Goal: Transaction & Acquisition: Book appointment/travel/reservation

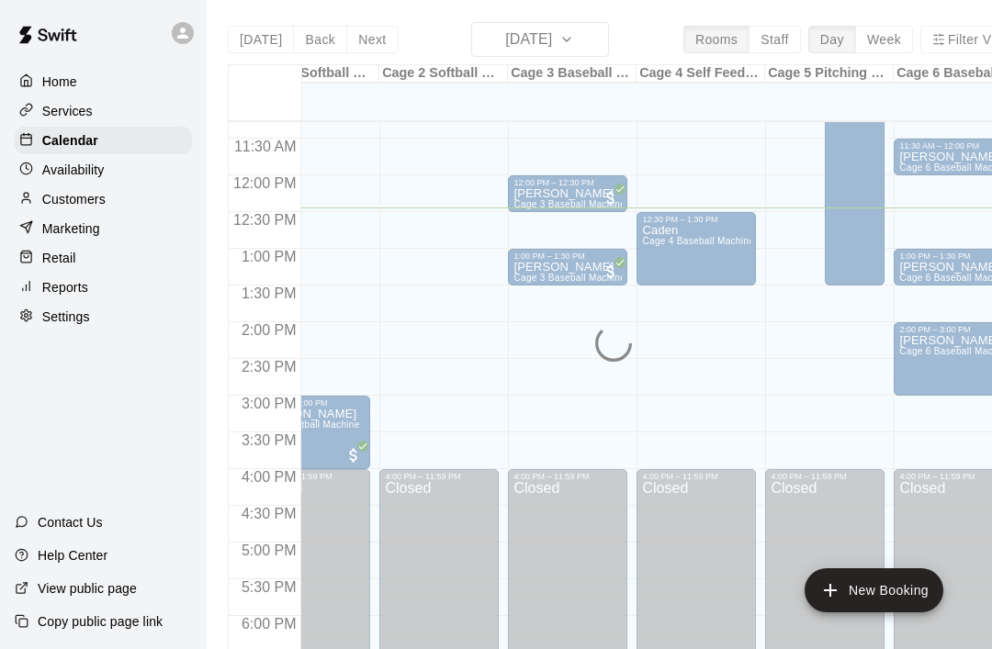
scroll to position [0, 51]
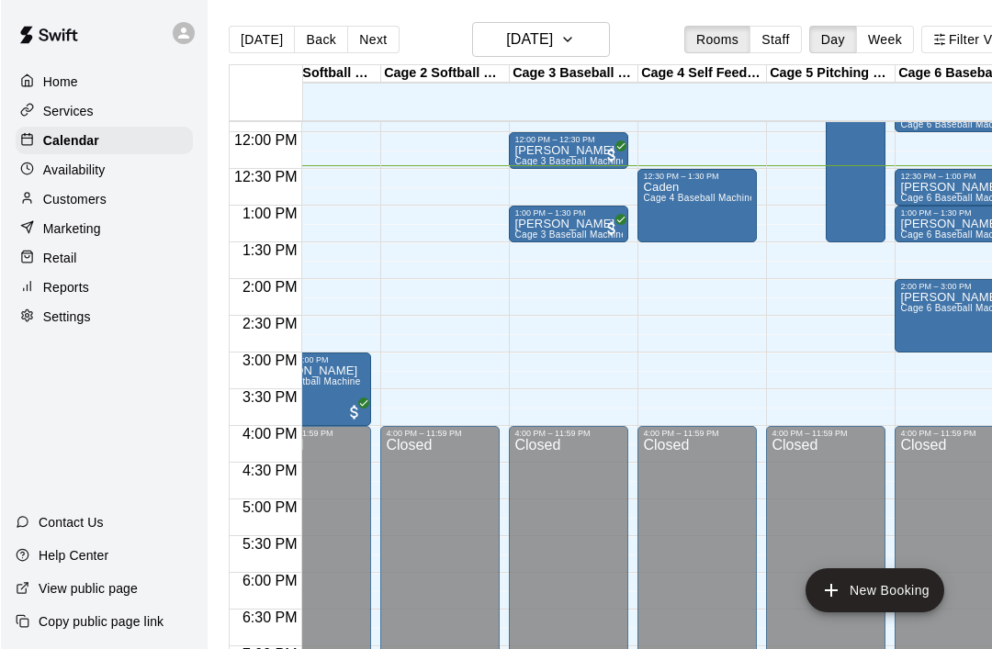
scroll to position [4, 0]
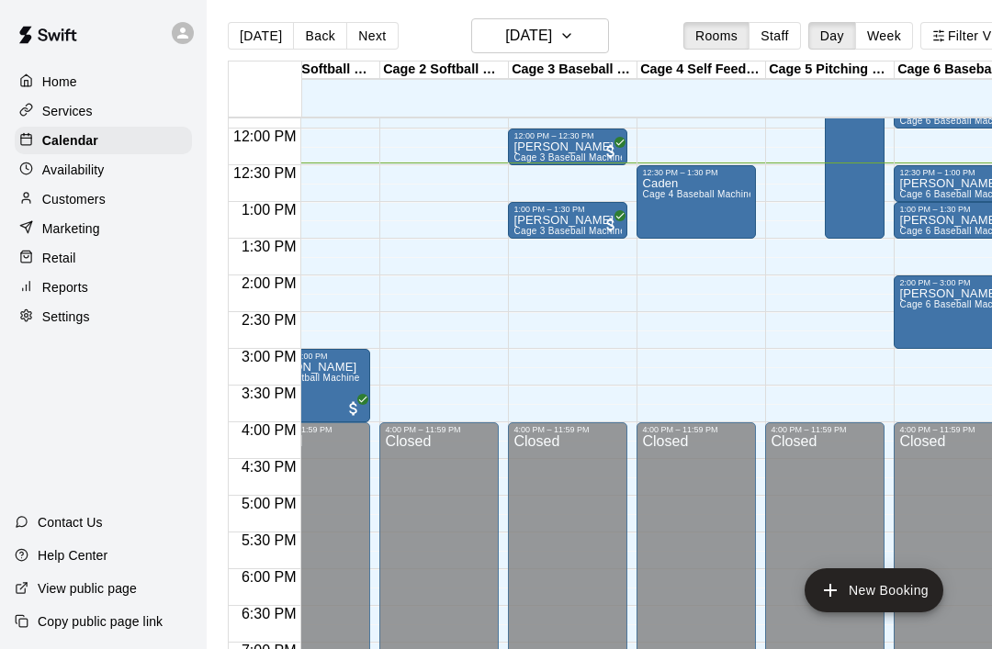
click at [526, 186] on div "12:00 AM – 10:00 AM Closed 10:30 AM – 11:00 AM [PERSON_NAME] Cage 3 Baseball Ma…" at bounding box center [567, 128] width 119 height 1763
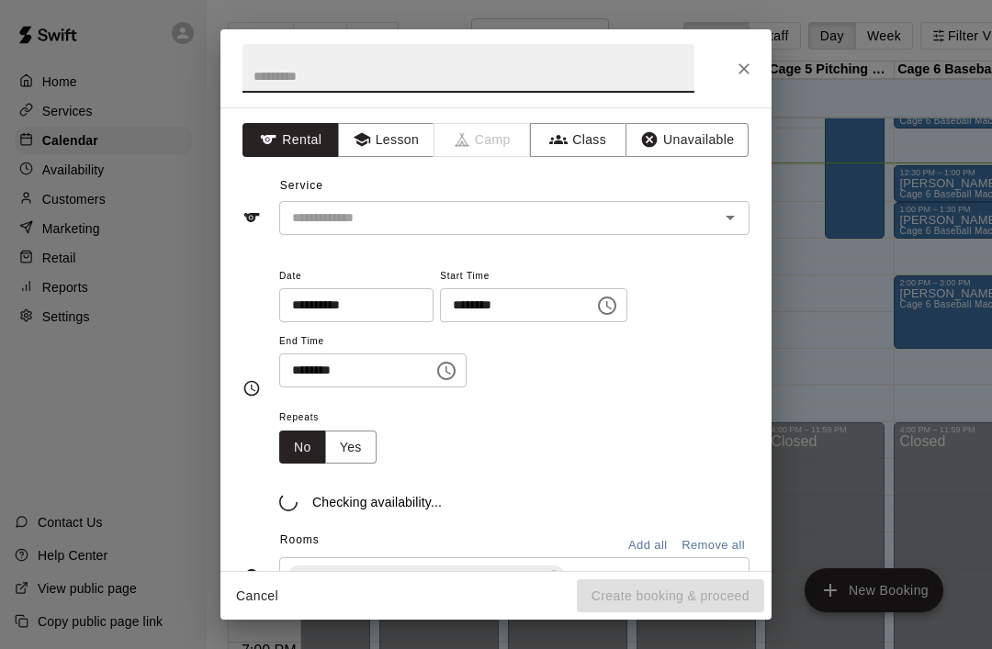
click at [269, 70] on input "text" at bounding box center [468, 68] width 452 height 49
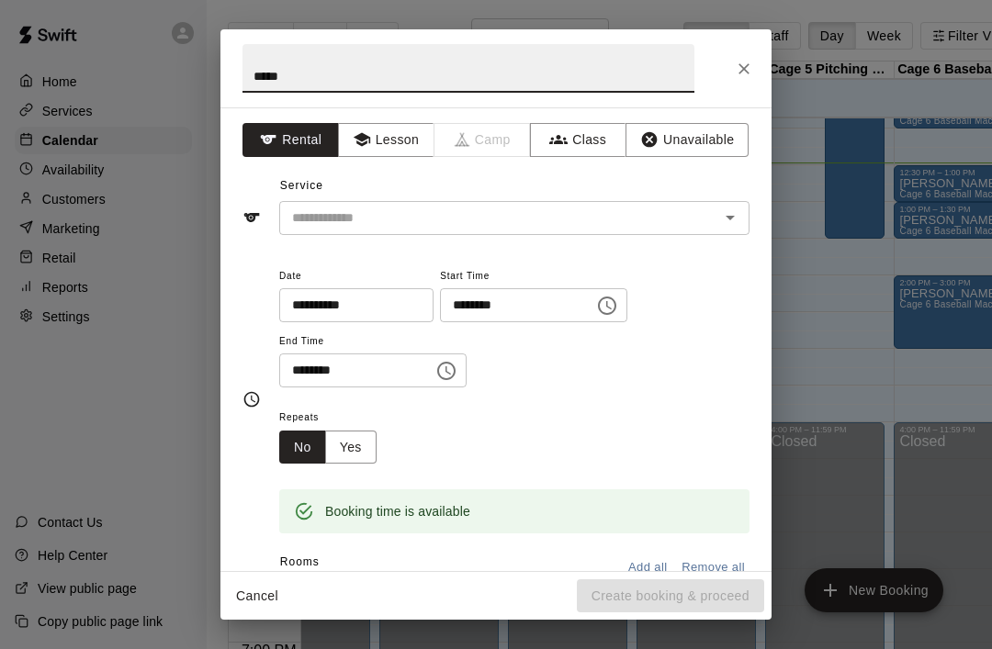
click at [736, 215] on icon "Open" at bounding box center [730, 218] width 22 height 22
type input "*****"
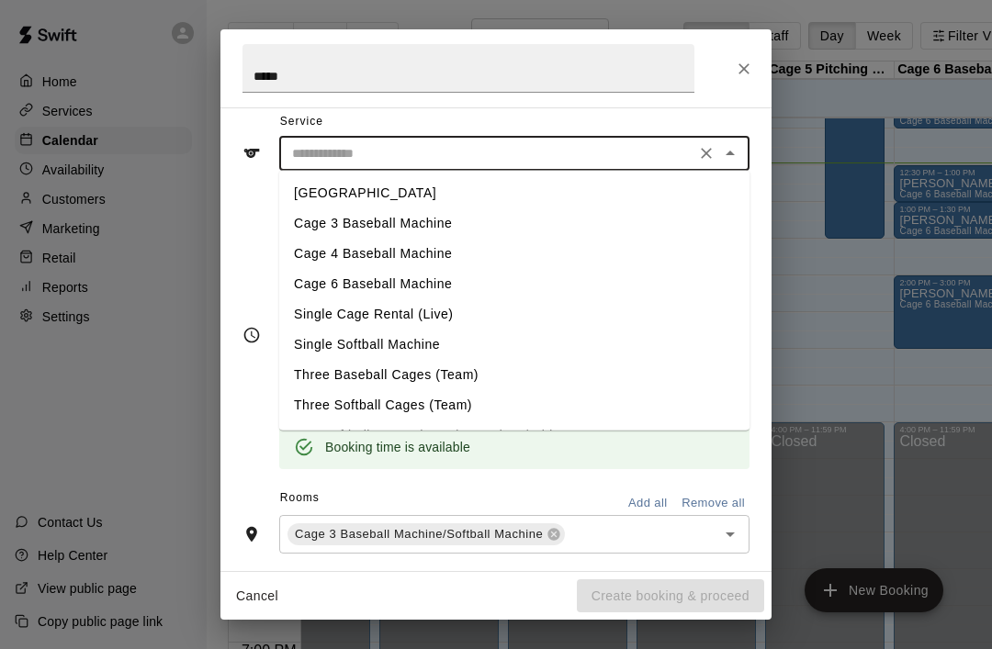
scroll to position [65, 0]
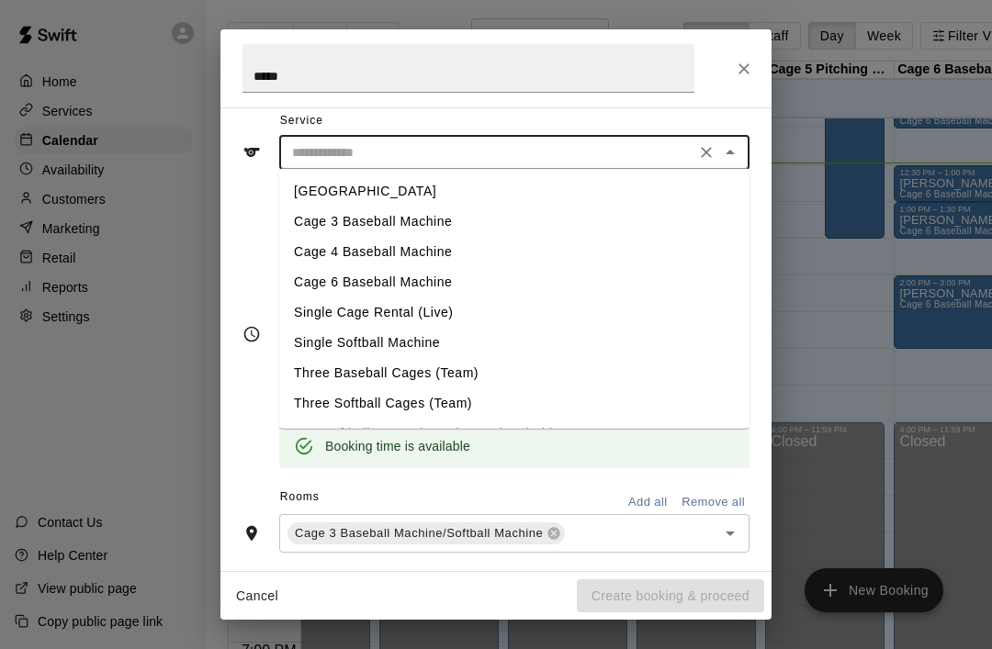
click at [299, 230] on li "Cage 3 Baseball Machine" at bounding box center [514, 222] width 470 height 30
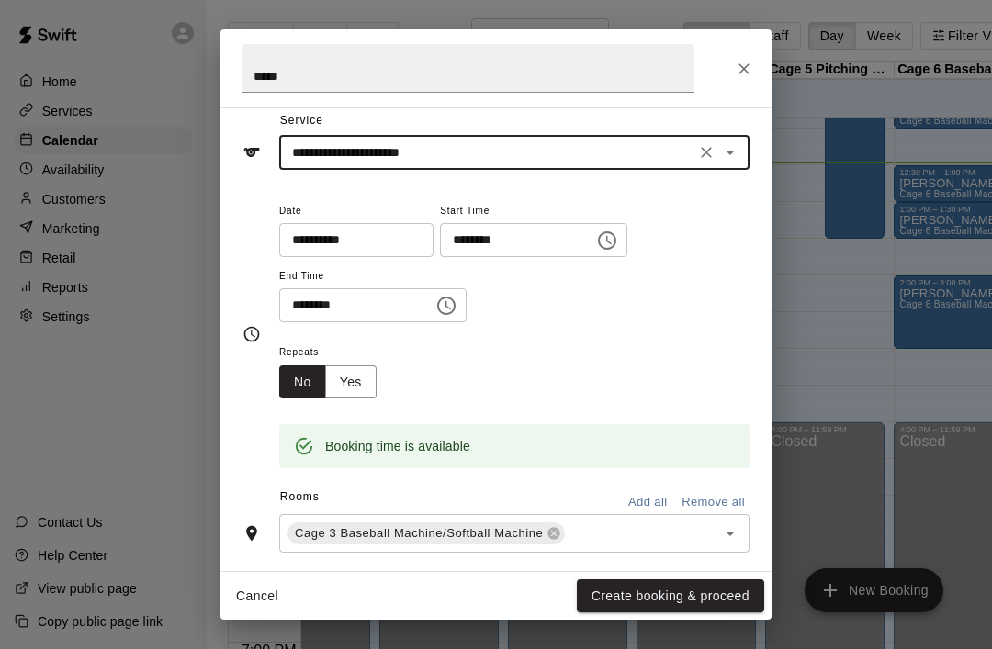
type input "**********"
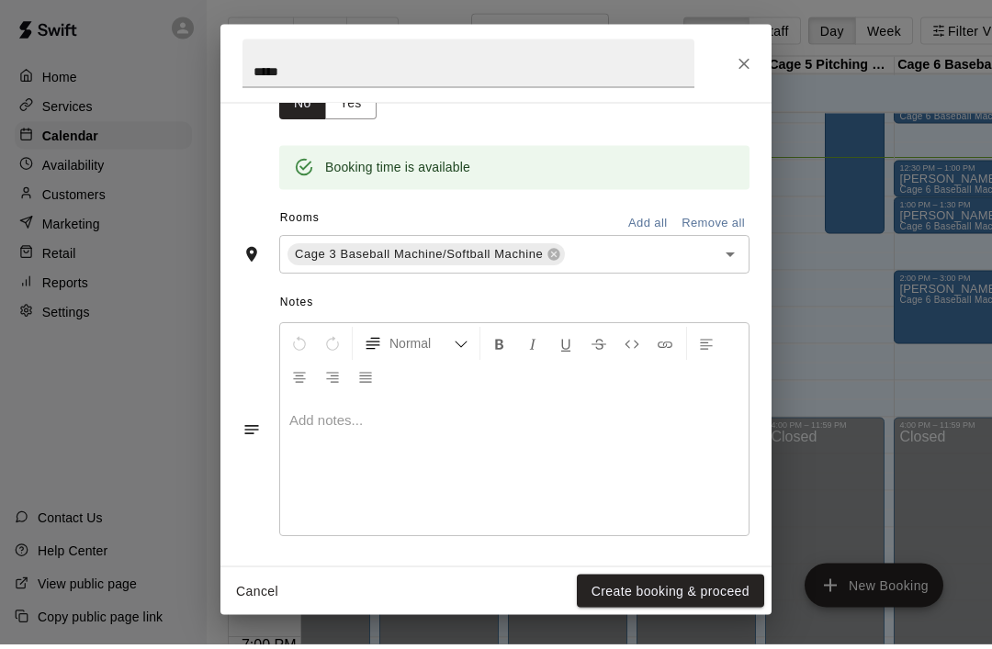
scroll to position [280, 0]
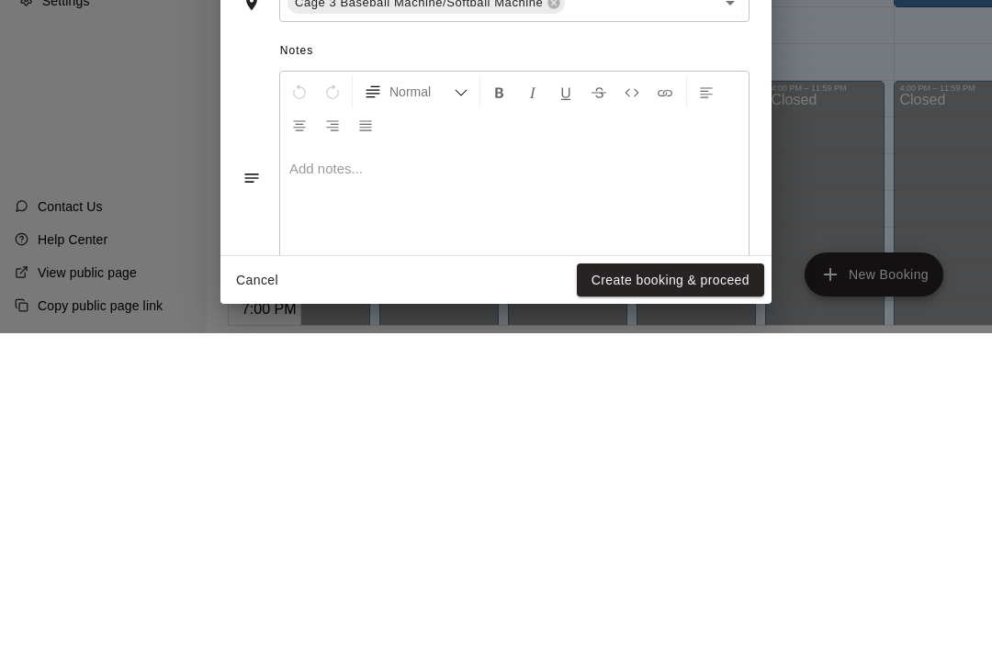
click at [696, 580] on button "Create booking & proceed" at bounding box center [670, 597] width 187 height 34
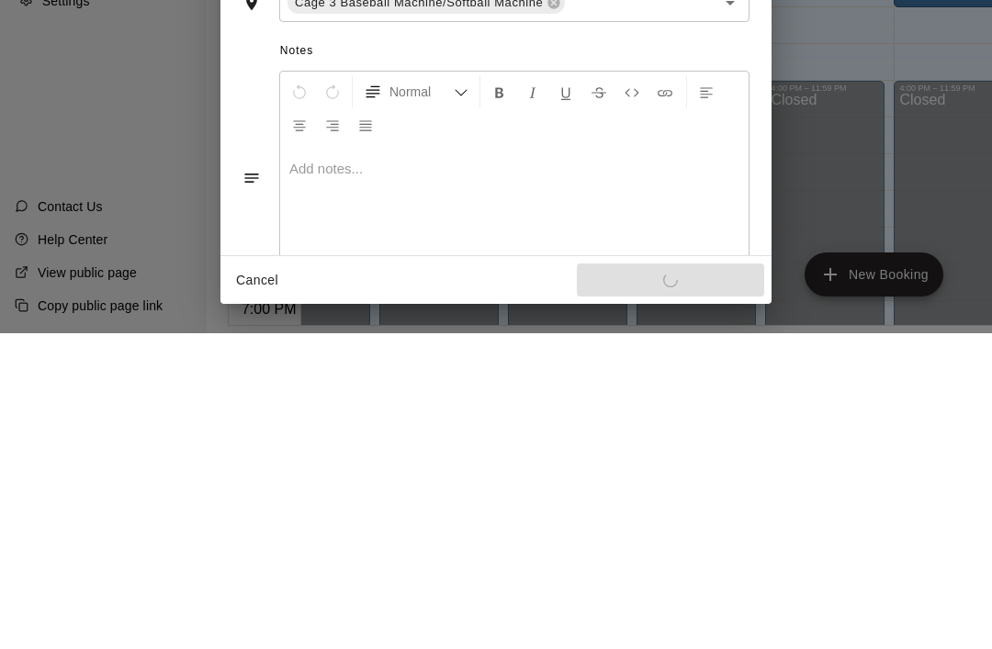
scroll to position [29, 0]
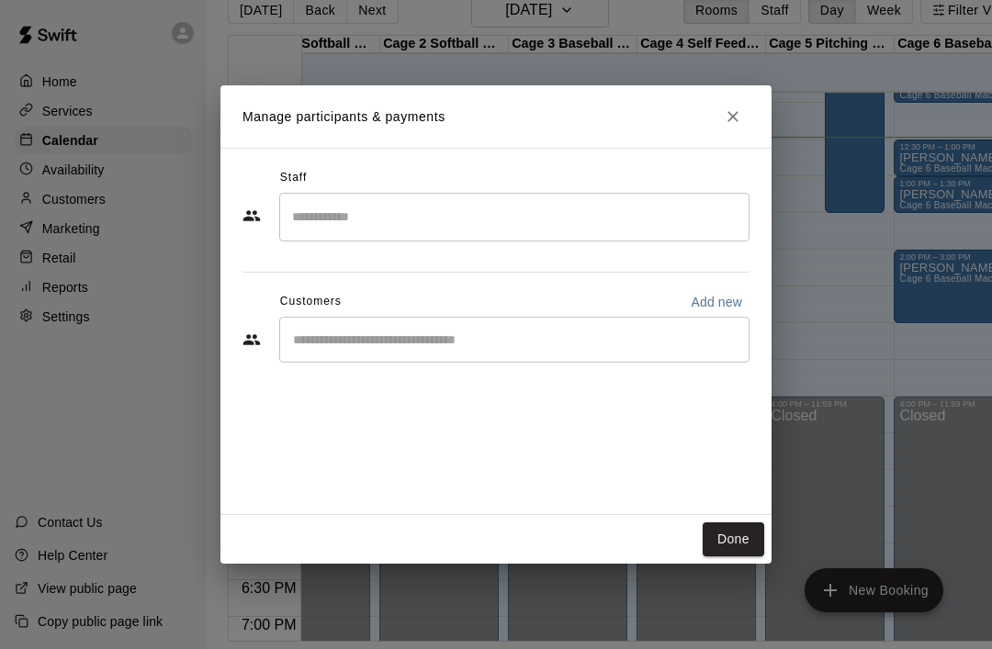
click at [742, 557] on button "Done" at bounding box center [734, 540] width 62 height 34
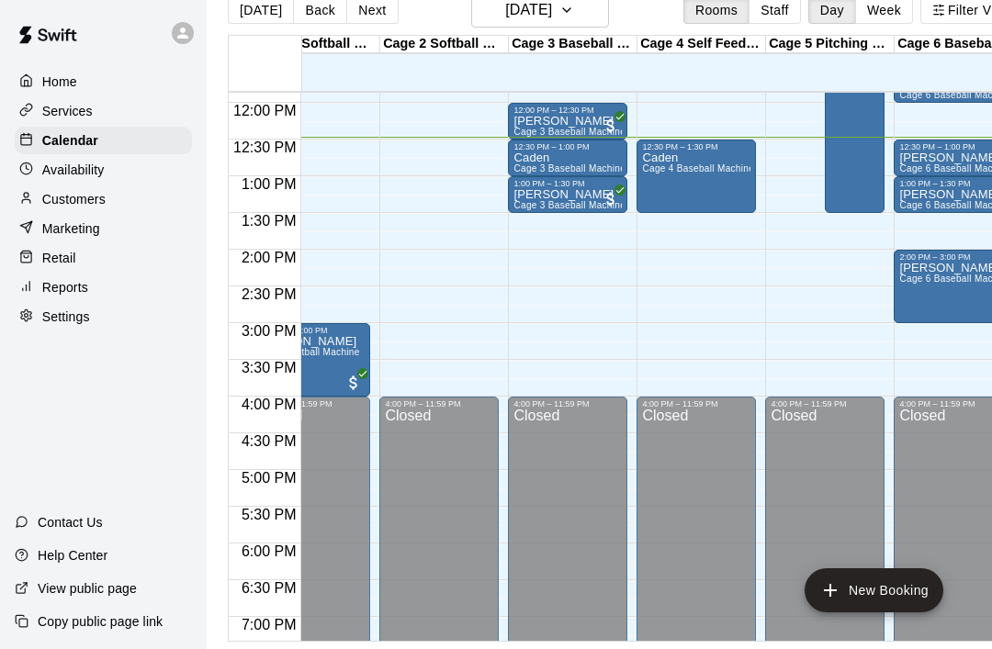
click at [716, 170] on span "Cage 4 Baseball Machine" at bounding box center [698, 168] width 112 height 10
click at [665, 182] on icon "edit" at bounding box center [660, 183] width 17 height 17
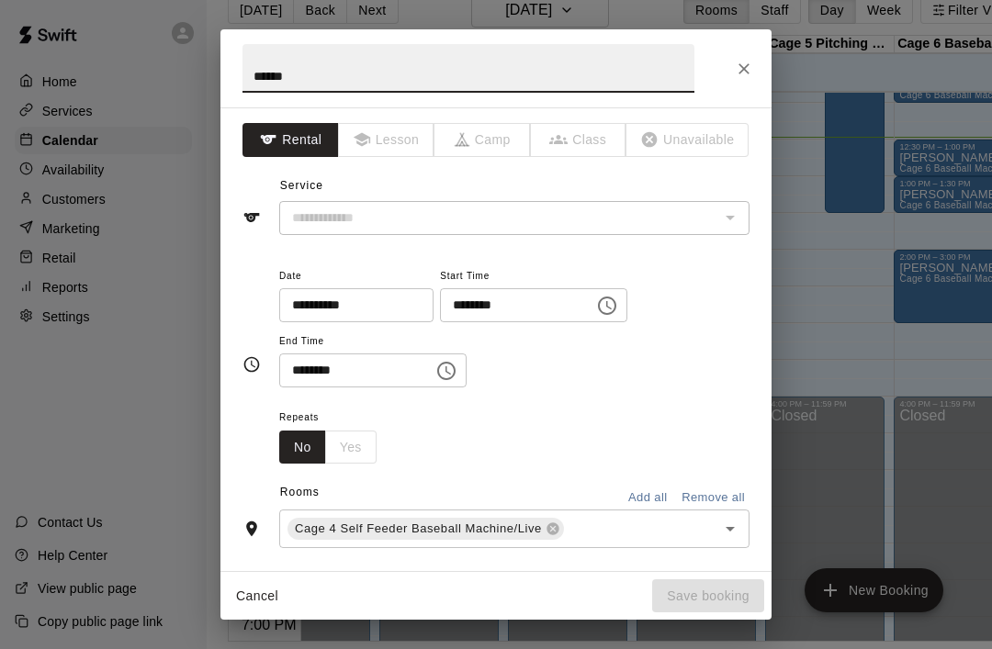
type input "**********"
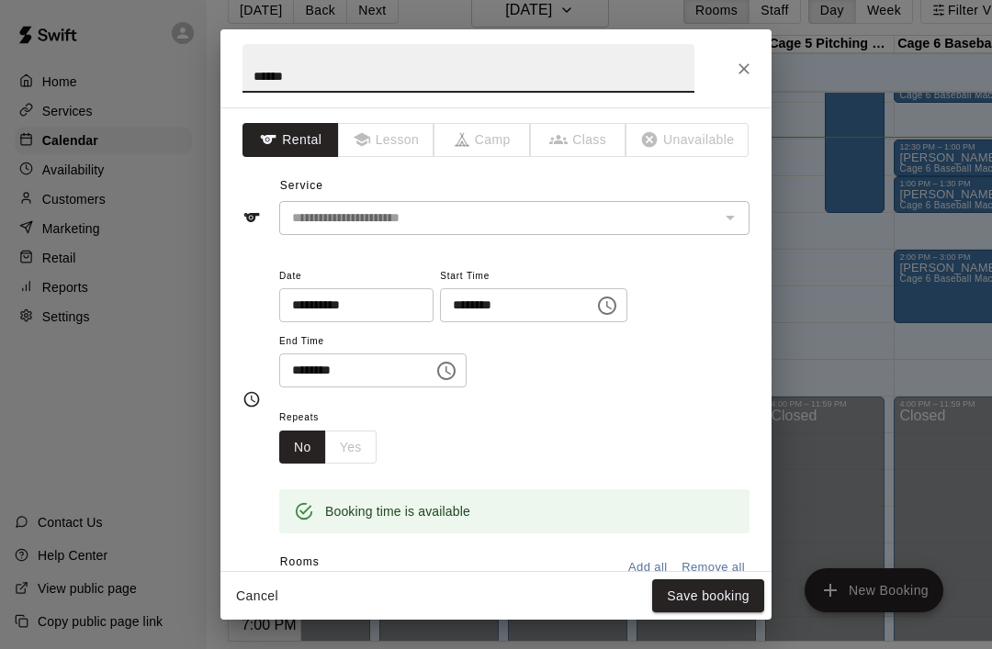
click at [589, 315] on button "Choose time, selected time is 12:30 PM" at bounding box center [607, 305] width 37 height 37
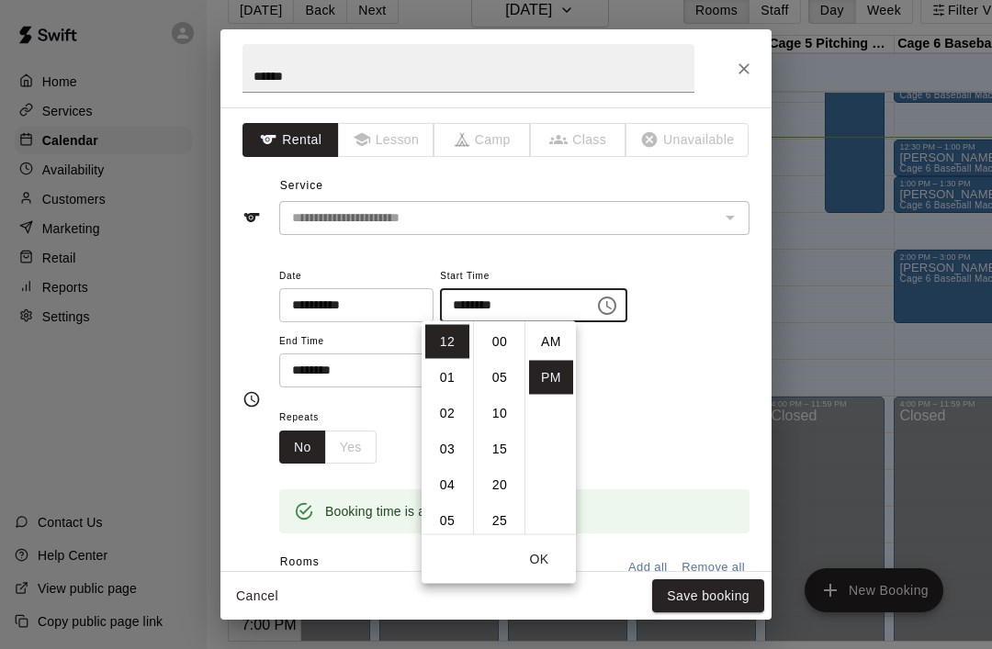
scroll to position [33, 0]
click at [450, 368] on li "01" at bounding box center [447, 378] width 44 height 34
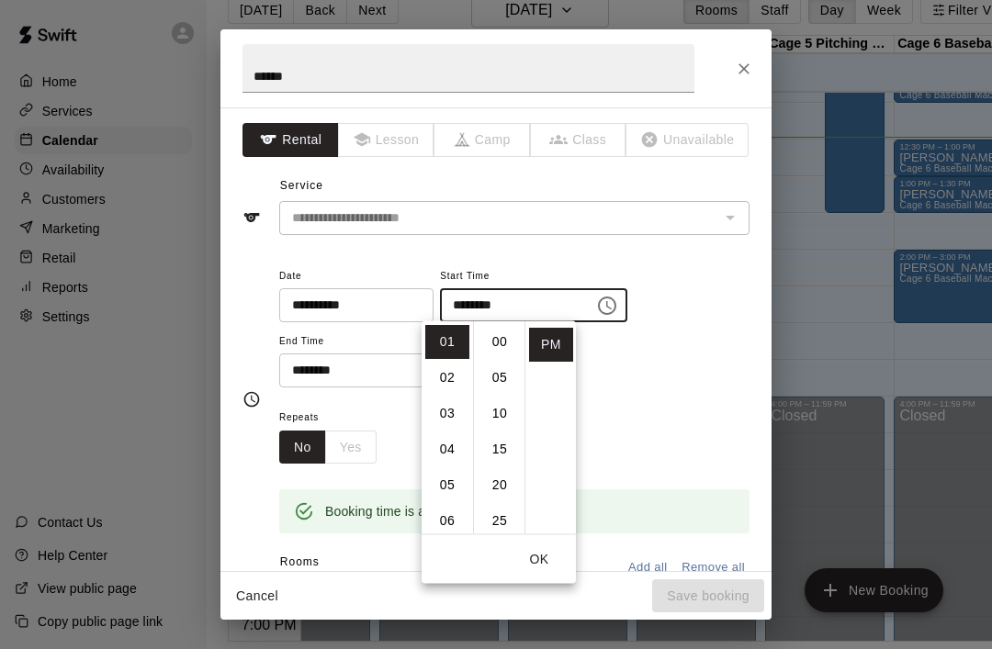
scroll to position [0, 0]
click at [501, 344] on li "00" at bounding box center [500, 342] width 44 height 34
type input "********"
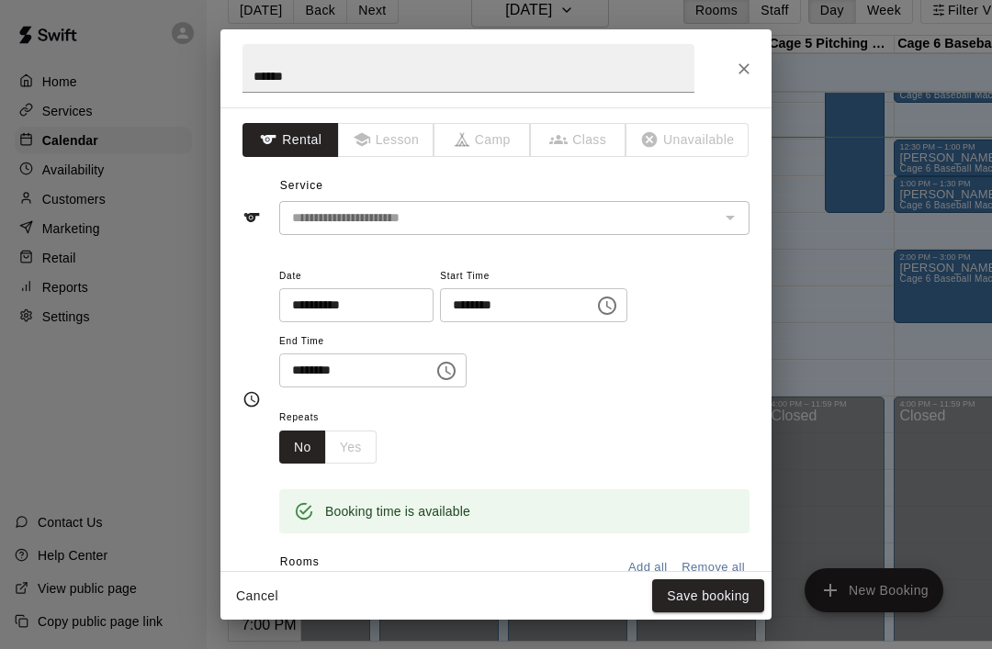
click at [704, 433] on div "Repeats No Yes" at bounding box center [514, 435] width 470 height 58
click at [715, 614] on button "Save booking" at bounding box center [708, 597] width 112 height 34
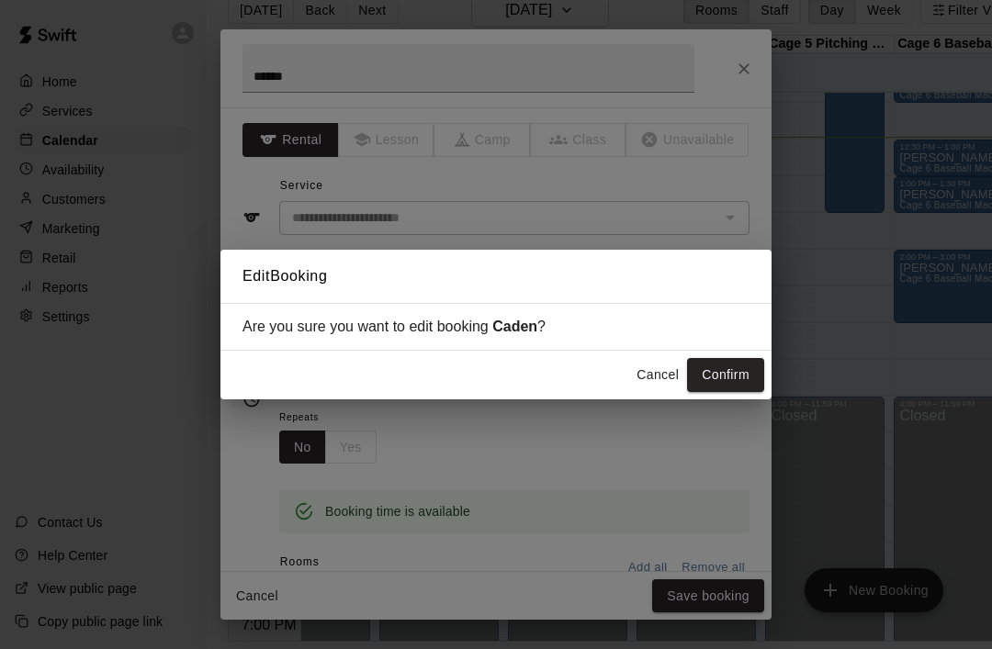
click at [738, 392] on button "Confirm" at bounding box center [725, 375] width 77 height 34
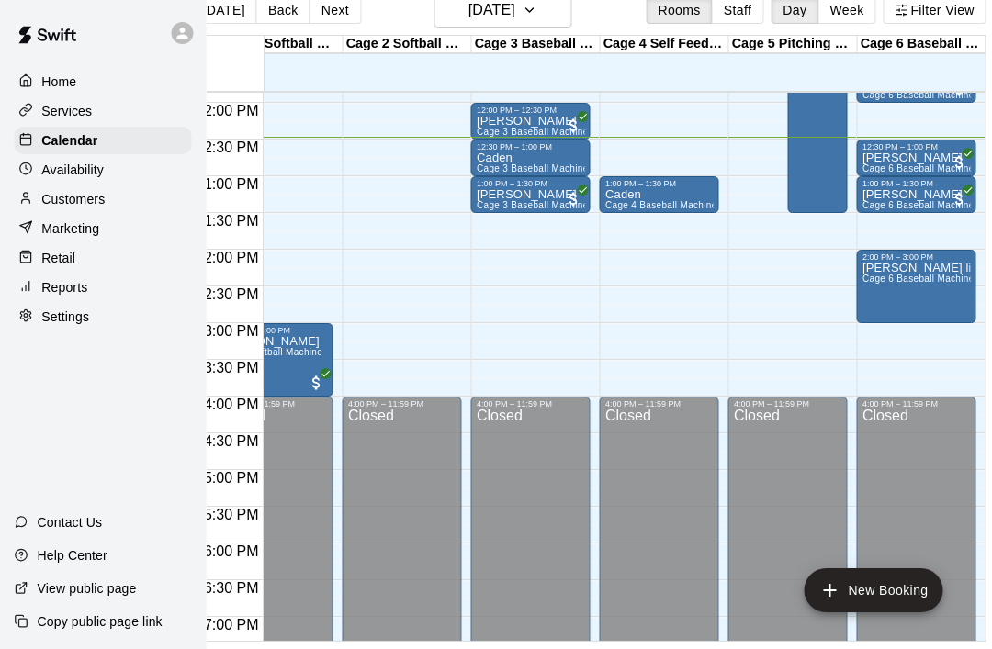
scroll to position [29, 52]
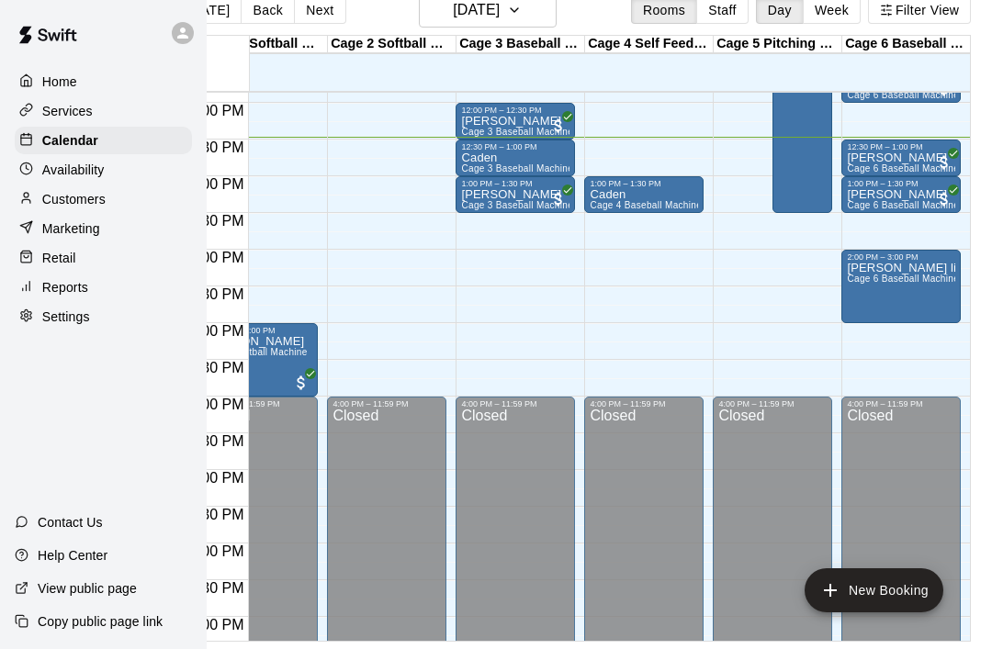
click at [887, 259] on div "2:00 PM – 3:00 PM" at bounding box center [901, 257] width 108 height 9
click at [769, 327] on div at bounding box center [496, 324] width 992 height 649
